Goal: Information Seeking & Learning: Learn about a topic

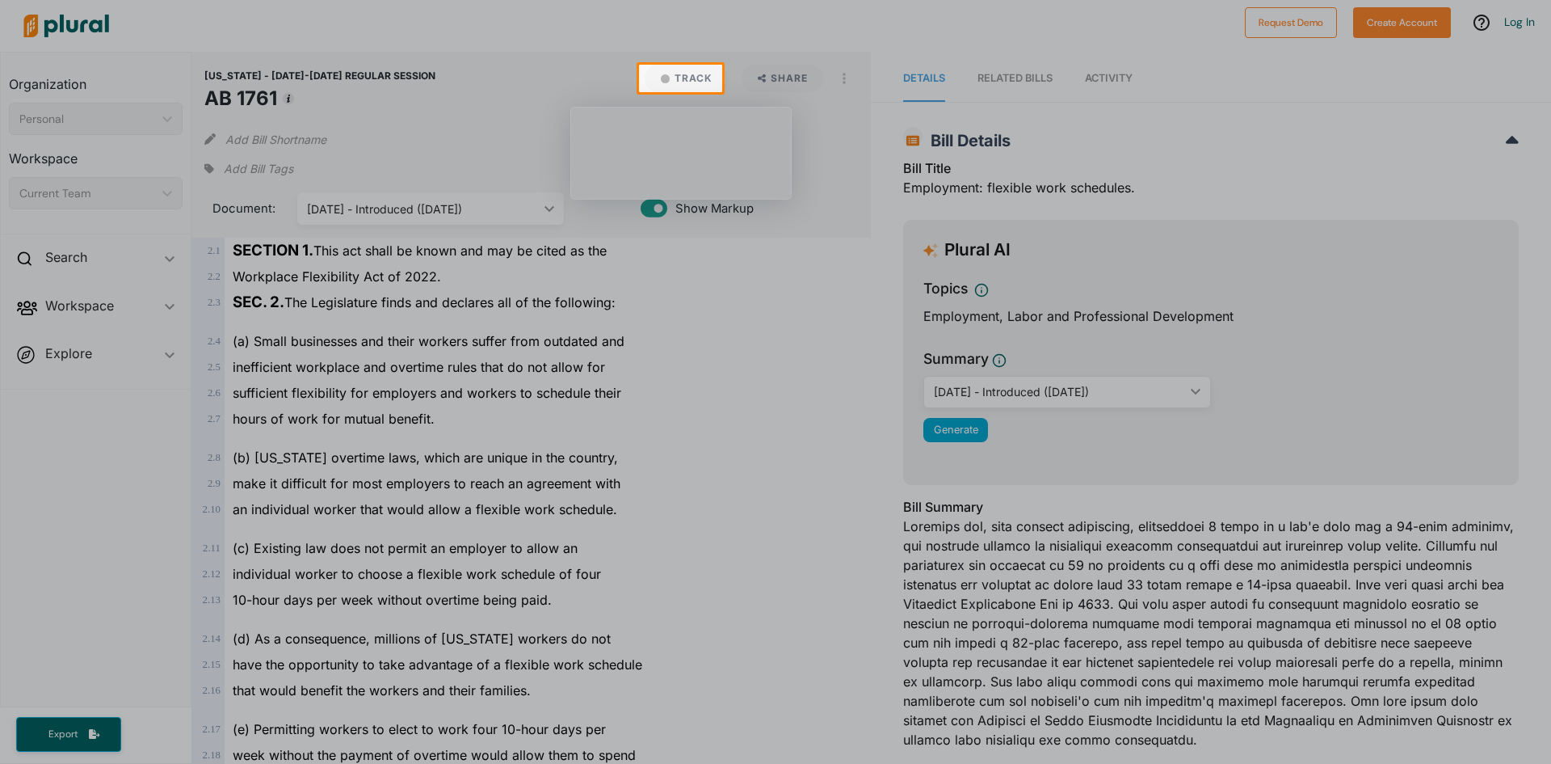
scroll to position [557, 0]
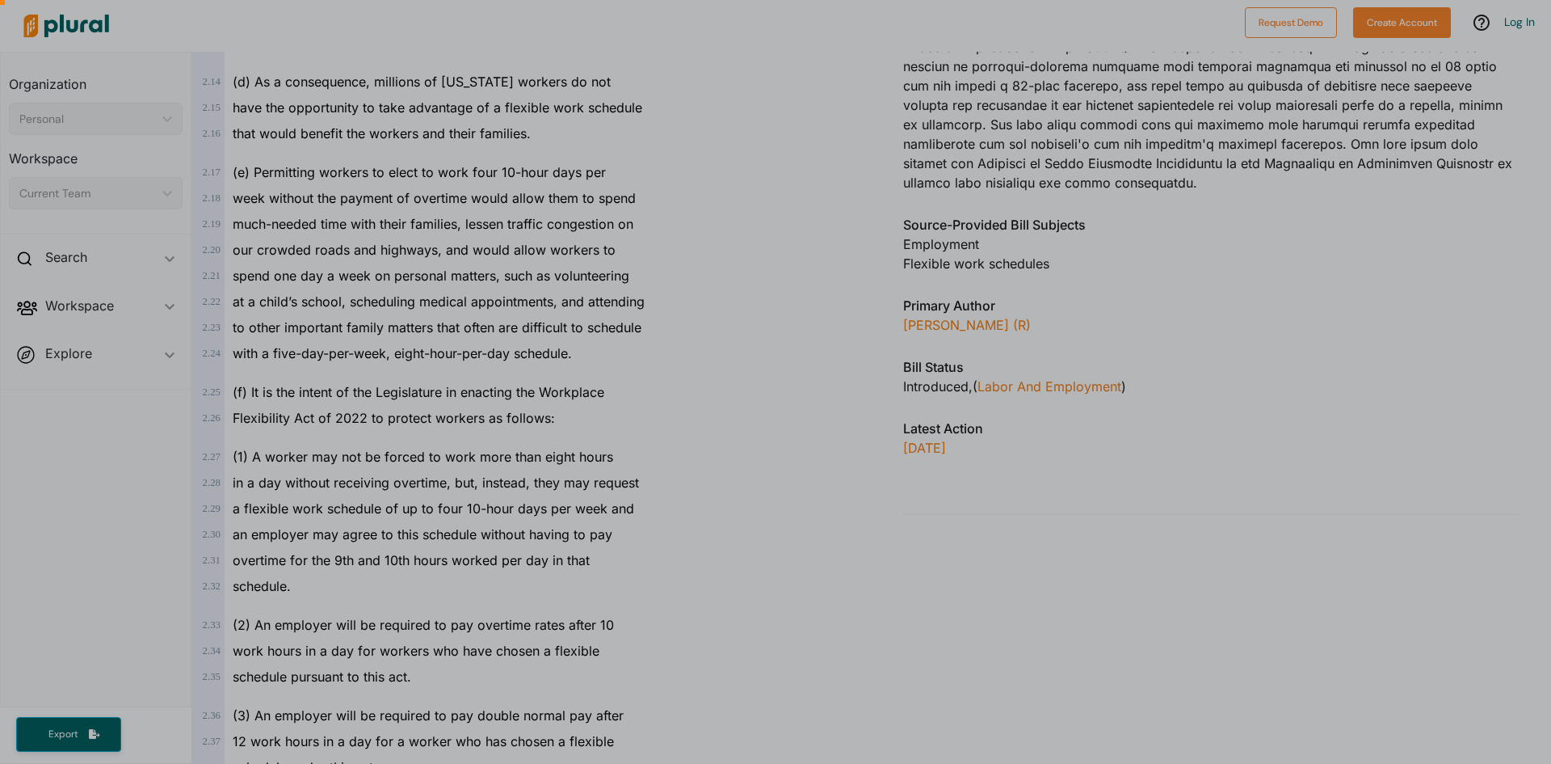
drag, startPoint x: 1545, startPoint y: 192, endPoint x: 1539, endPoint y: 239, distance: 47.2
click at [1539, 239] on div at bounding box center [775, 149] width 1551 height 1228
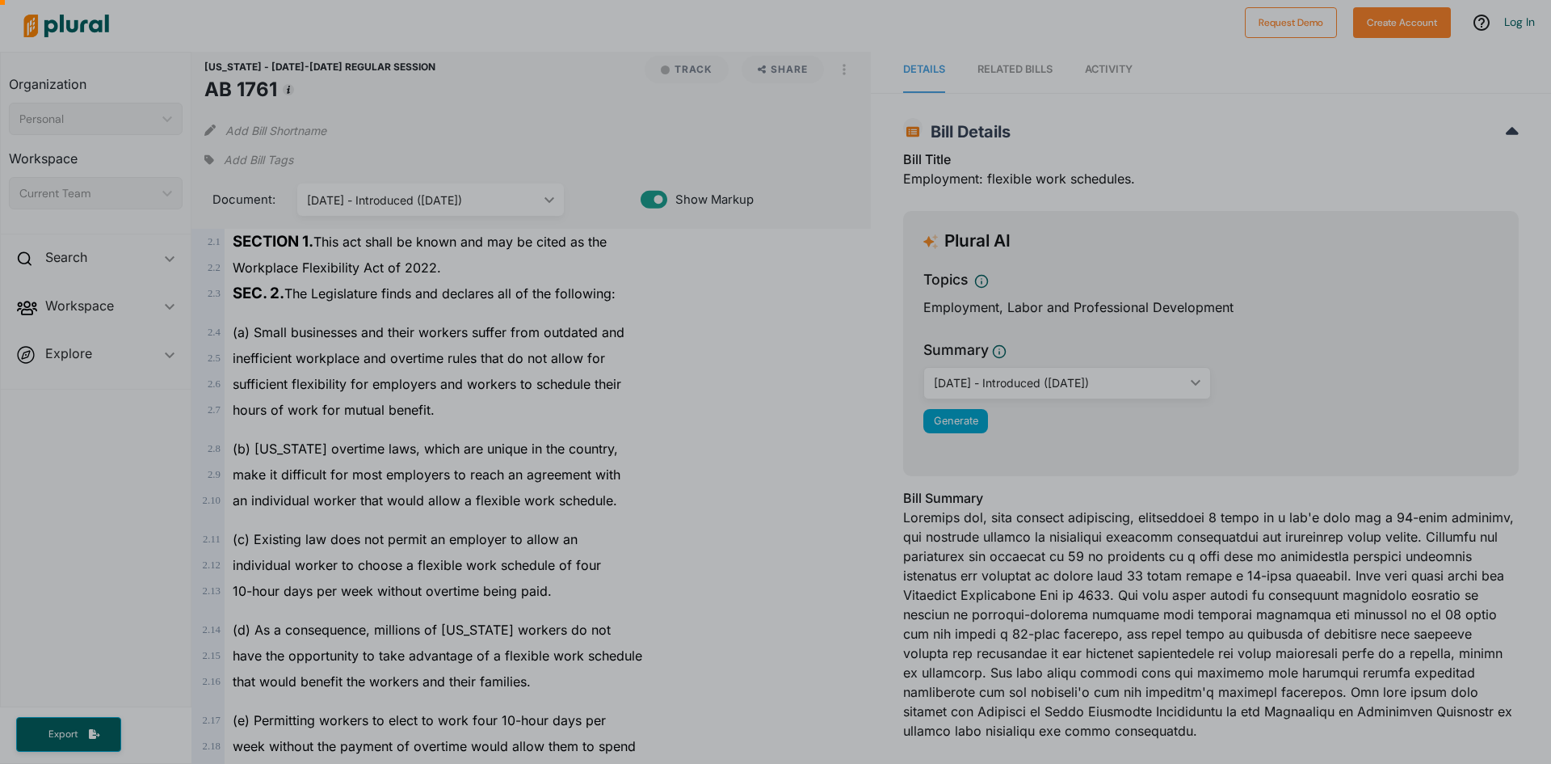
scroll to position [0, 0]
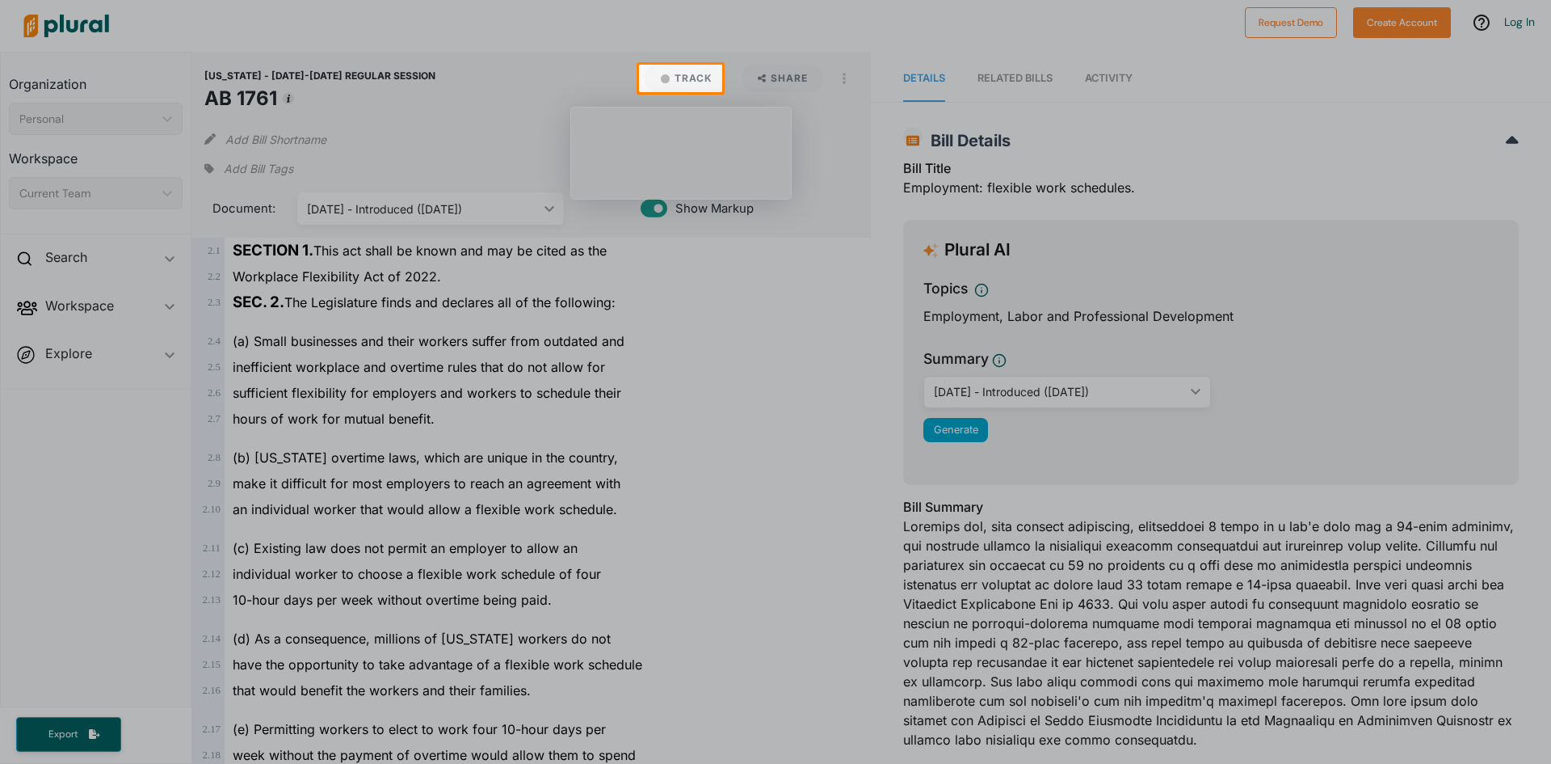
drag, startPoint x: 1543, startPoint y: 181, endPoint x: 1521, endPoint y: 303, distance: 123.9
click at [1521, 303] on div at bounding box center [775, 427] width 1551 height 671
click at [457, 32] on div at bounding box center [775, 32] width 1551 height 65
